Goal: Information Seeking & Learning: Understand process/instructions

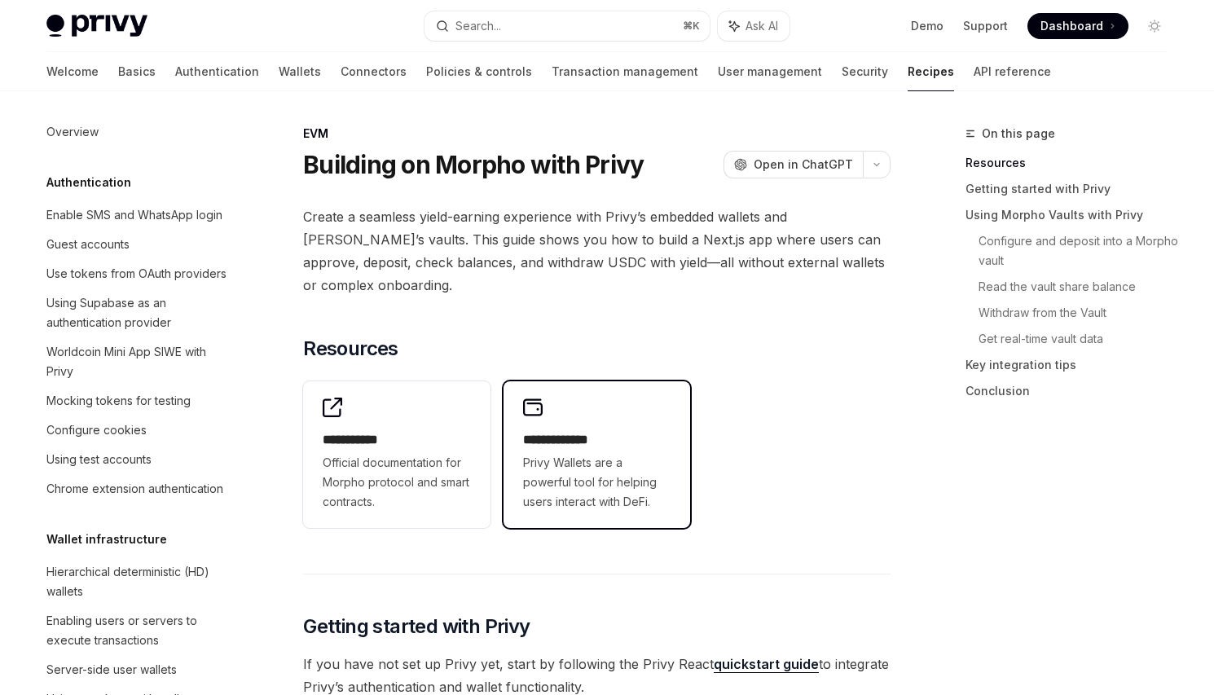
scroll to position [2164, 0]
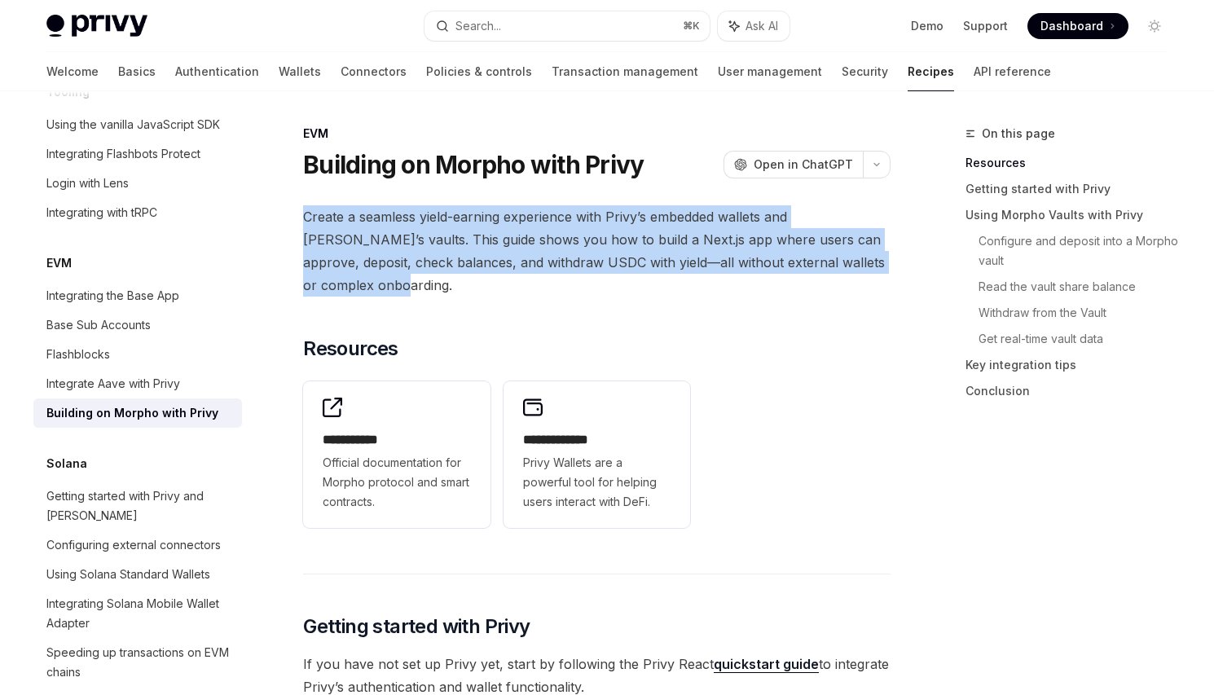
drag, startPoint x: 504, startPoint y: 289, endPoint x: 576, endPoint y: 198, distance: 116.6
drag, startPoint x: 576, startPoint y: 198, endPoint x: 576, endPoint y: 288, distance: 89.6
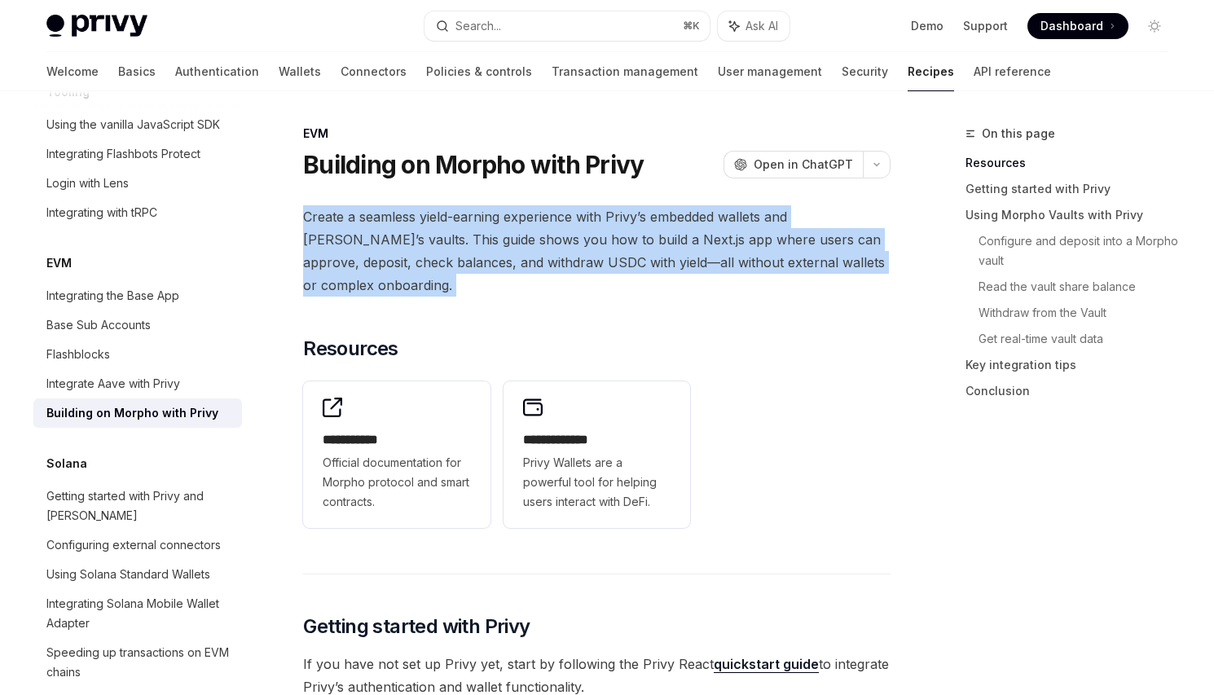
click at [576, 288] on span "Create a seamless yield-earning experience with Privy’s embedded wallets and [P…" at bounding box center [597, 250] width 588 height 91
drag, startPoint x: 576, startPoint y: 288, endPoint x: 582, endPoint y: 199, distance: 89.0
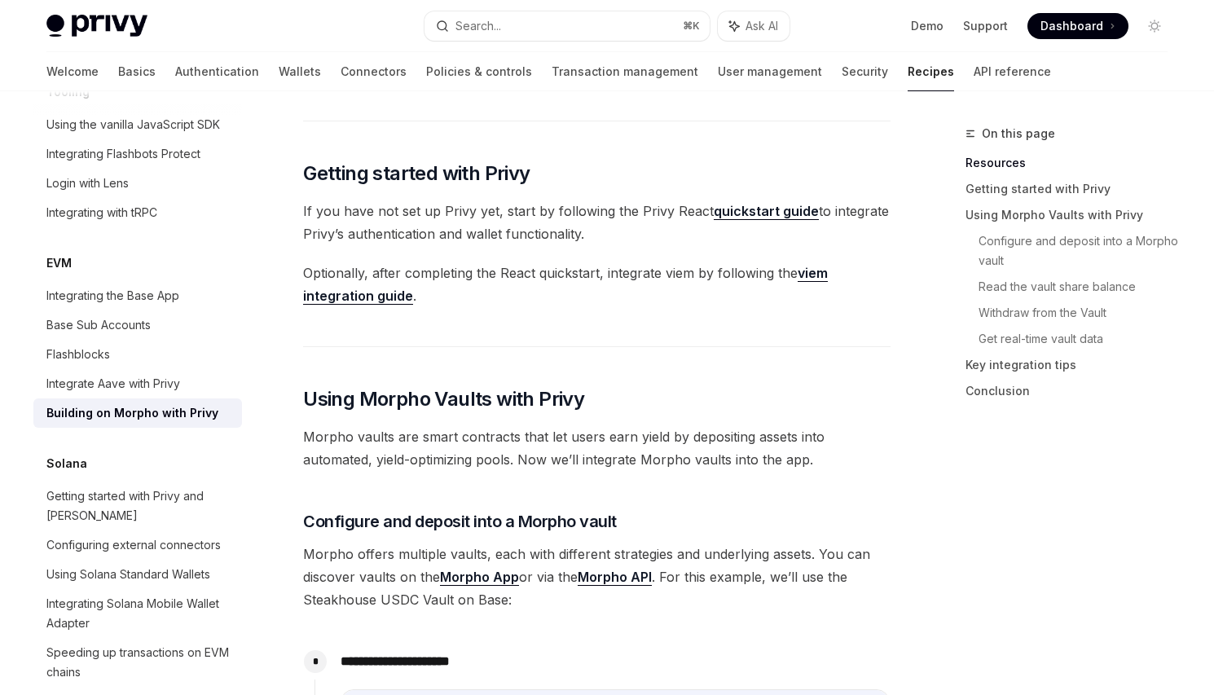
scroll to position [451, 0]
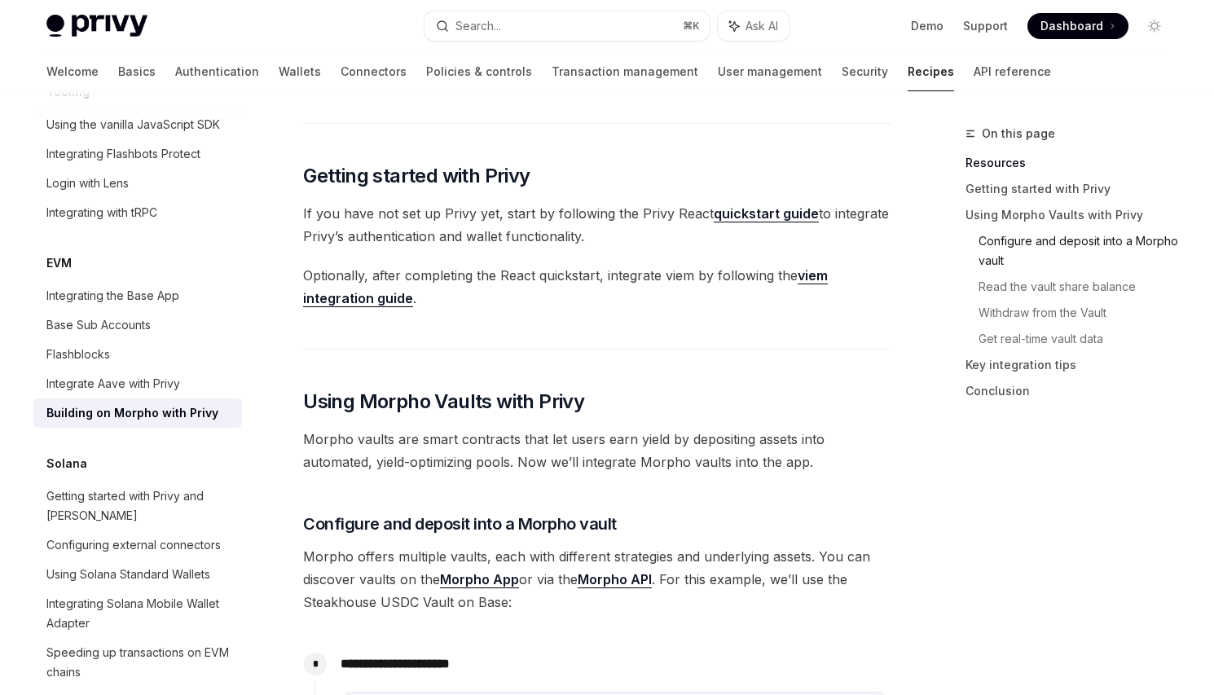
click at [1050, 238] on link "Configure and deposit into a Morpho vault" at bounding box center [1080, 251] width 202 height 46
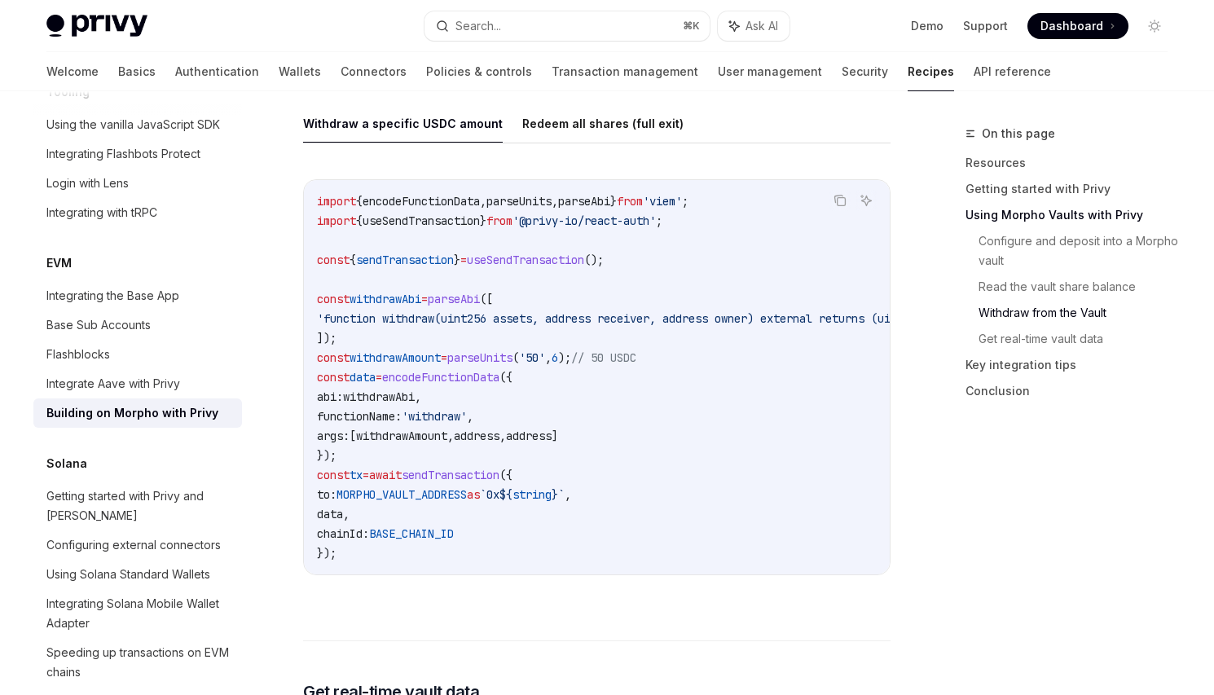
scroll to position [2799, 0]
